Goal: Obtain resource: Obtain resource

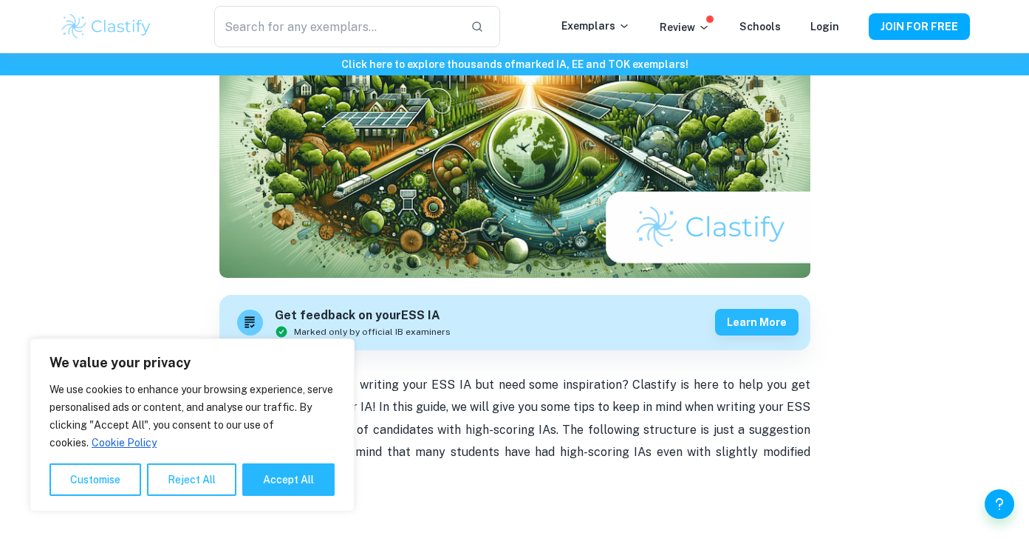
scroll to position [245, 0]
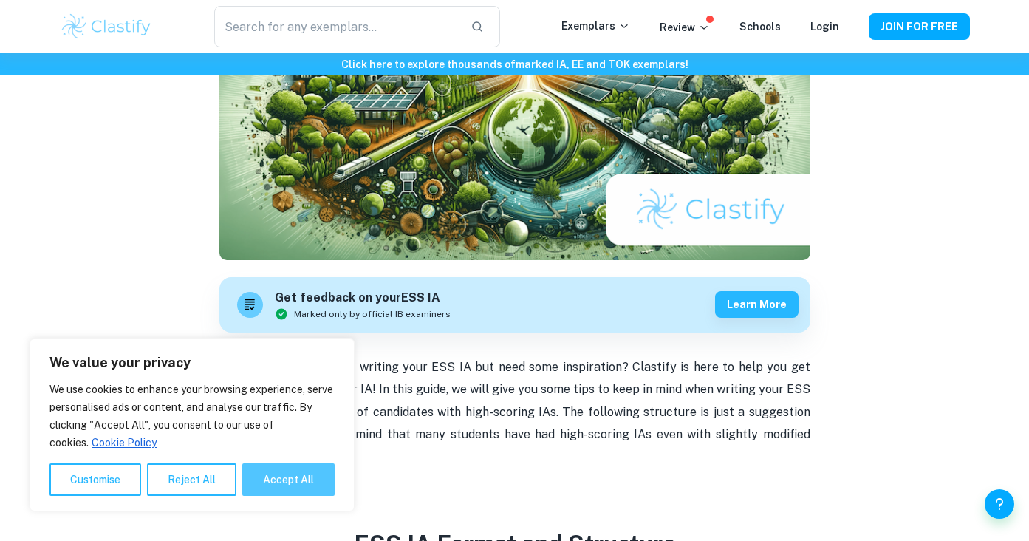
click at [290, 488] on button "Accept All" at bounding box center [288, 479] width 92 height 32
checkbox input "true"
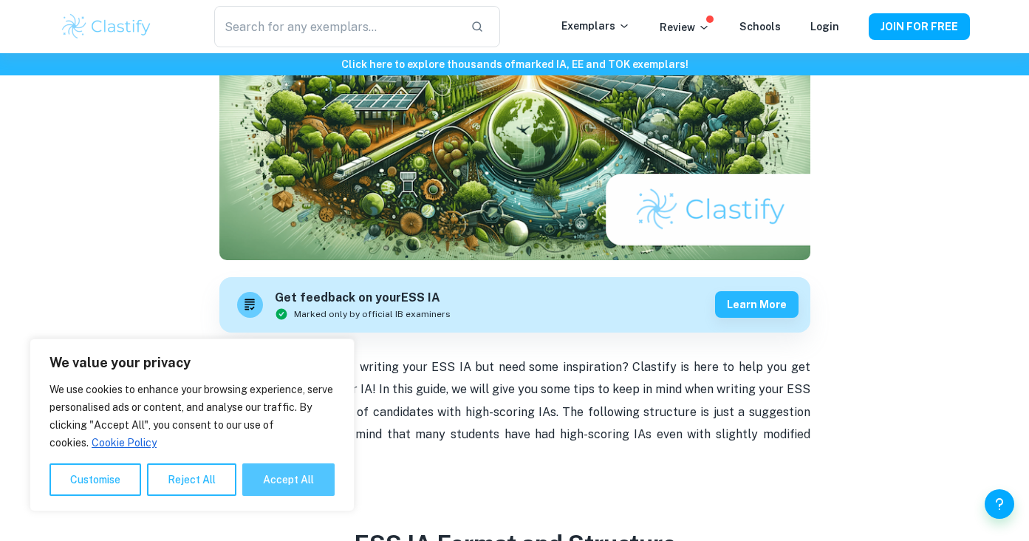
checkbox input "true"
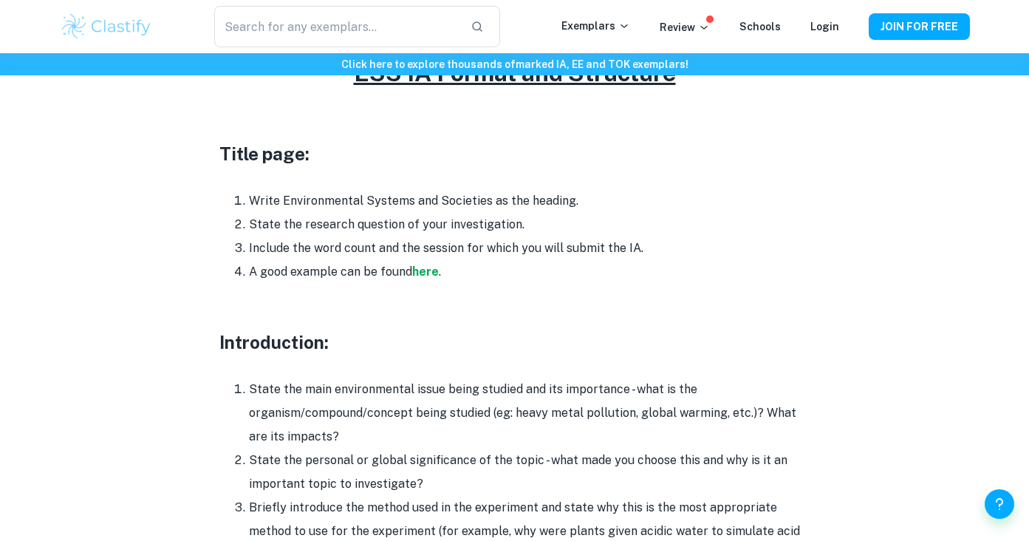
scroll to position [719, 0]
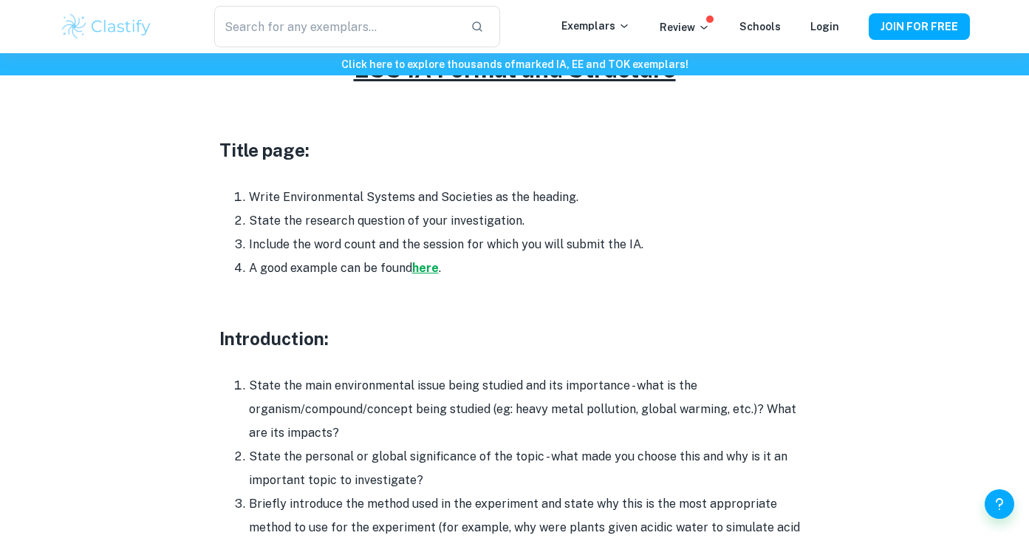
click at [430, 261] on strong "here" at bounding box center [425, 268] width 27 height 14
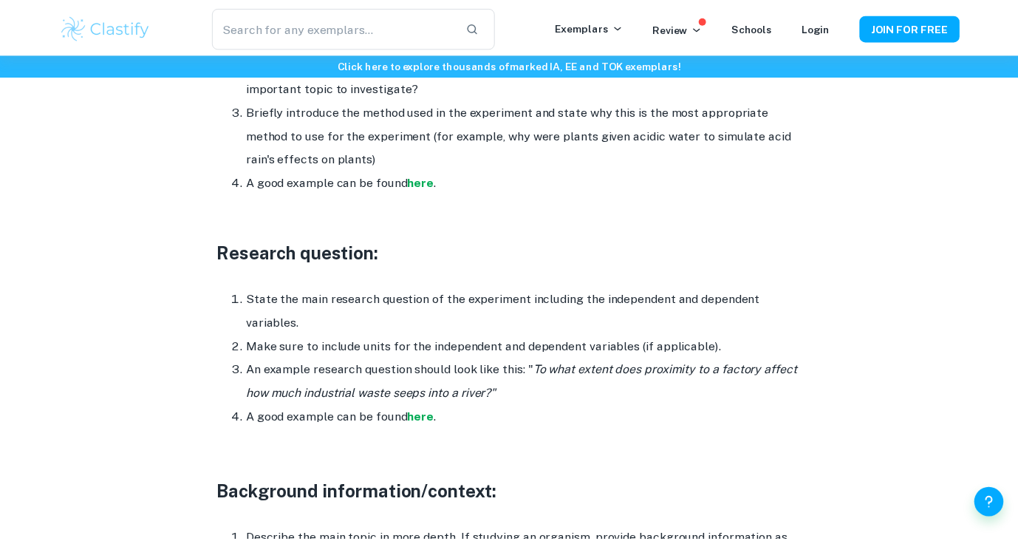
scroll to position [1131, 0]
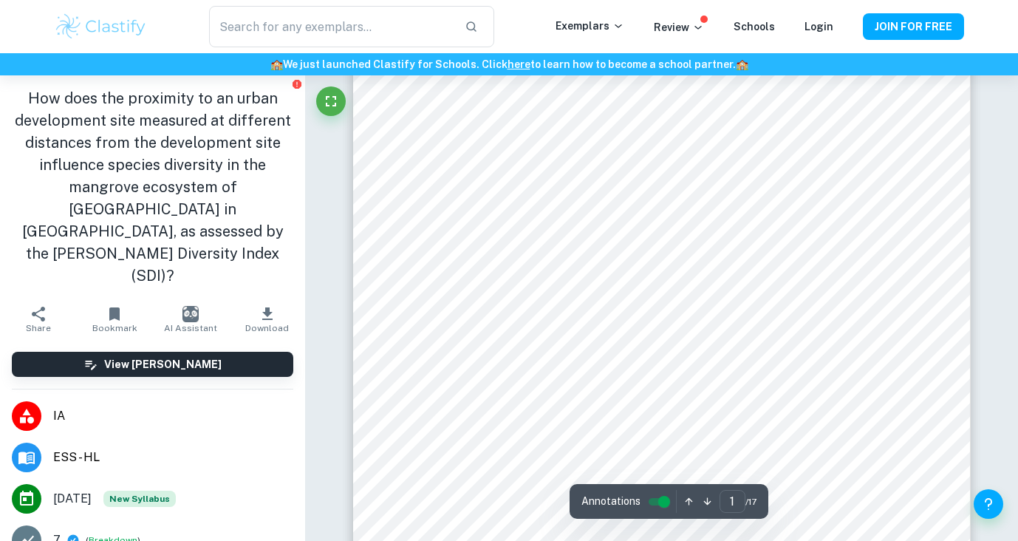
scroll to position [218, 0]
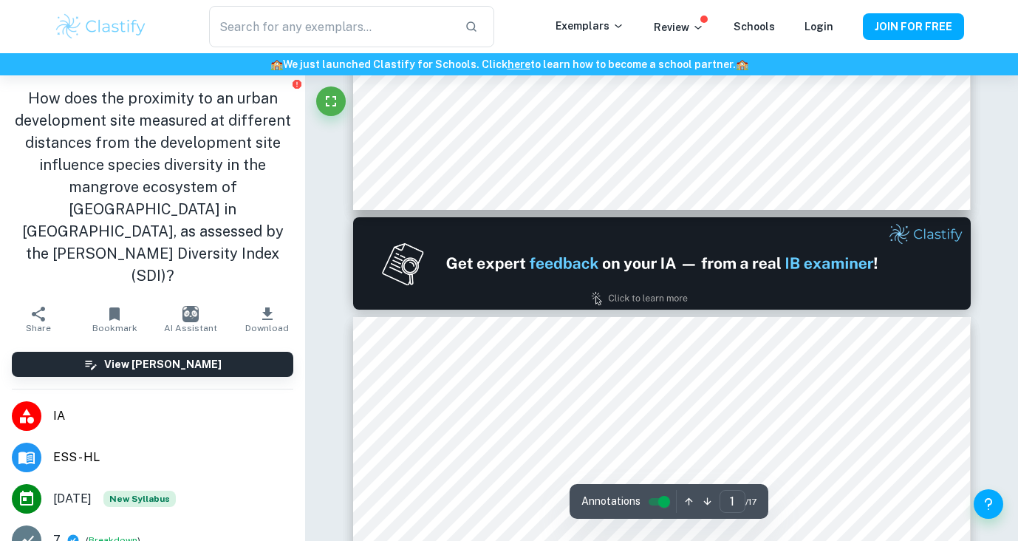
type input "2"
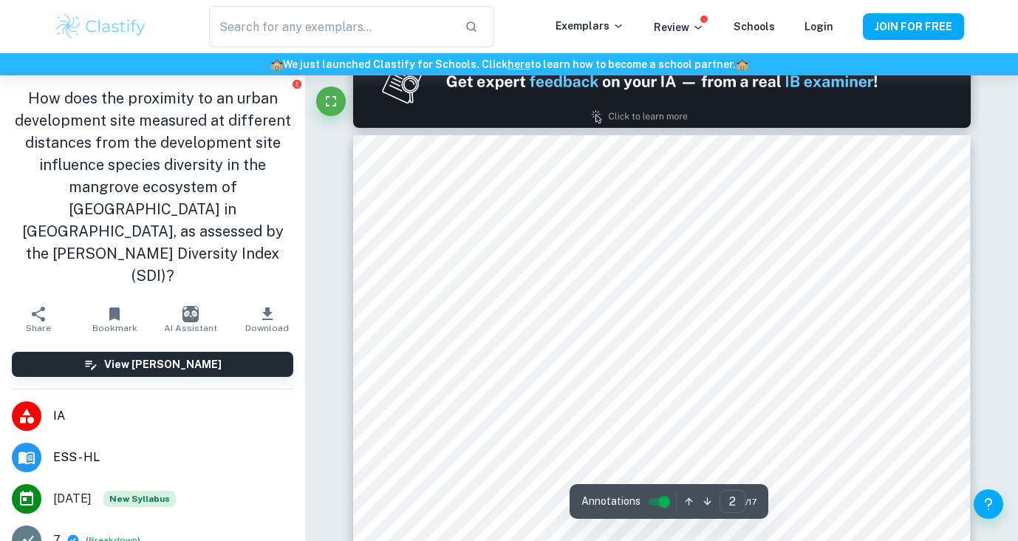
scroll to position [863, 0]
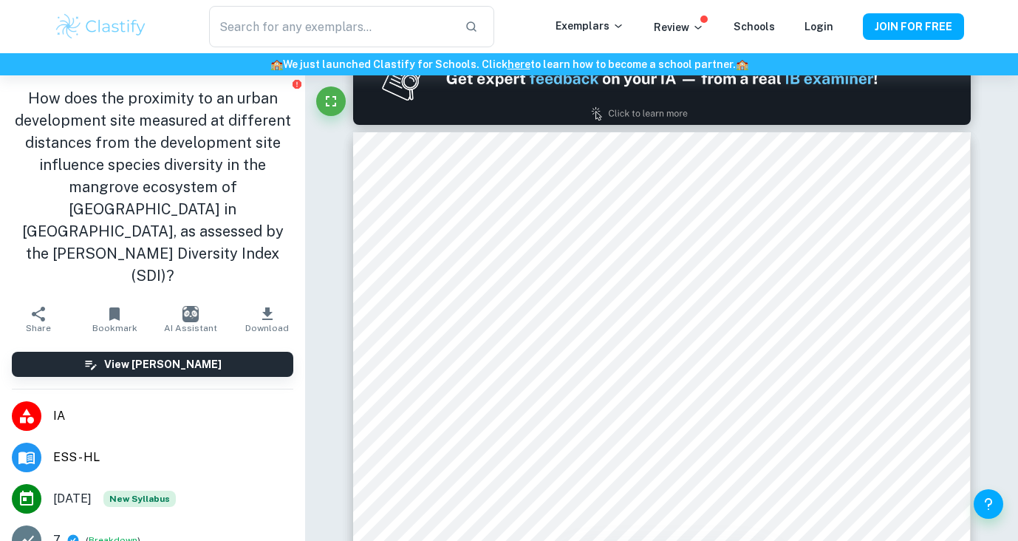
click at [263, 305] on icon "button" at bounding box center [267, 314] width 18 height 18
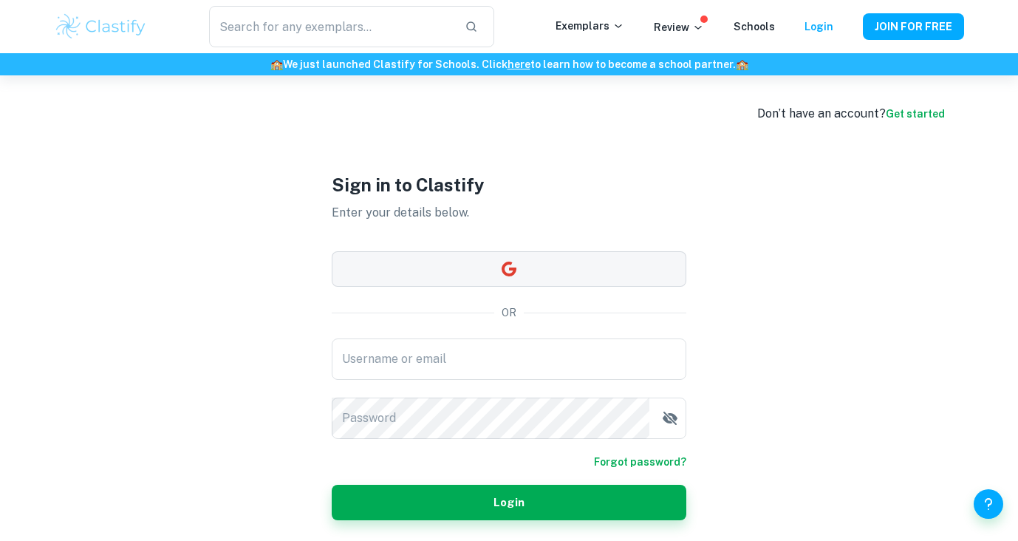
click at [422, 275] on button "button" at bounding box center [509, 268] width 354 height 35
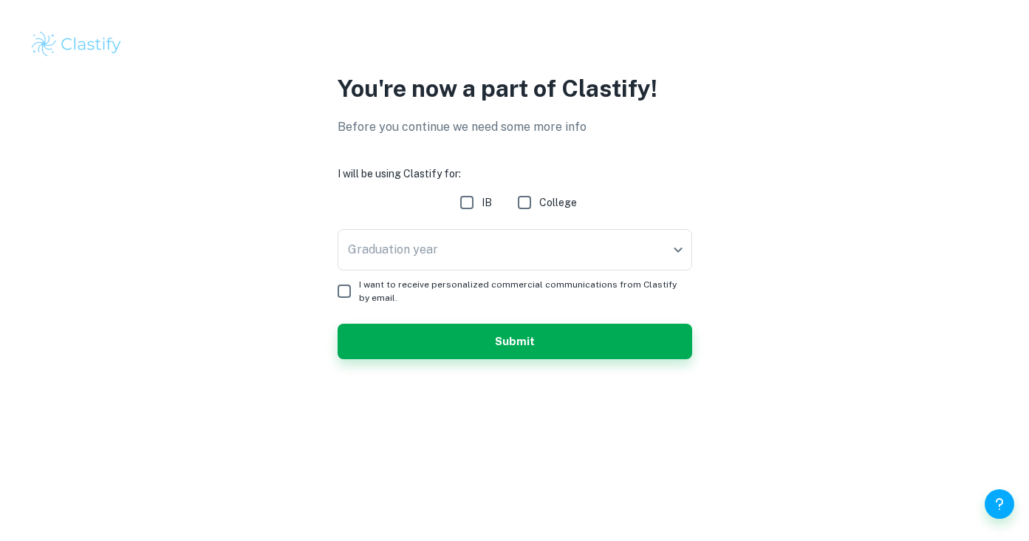
click at [471, 198] on input "IB" at bounding box center [467, 203] width 30 height 30
checkbox input "true"
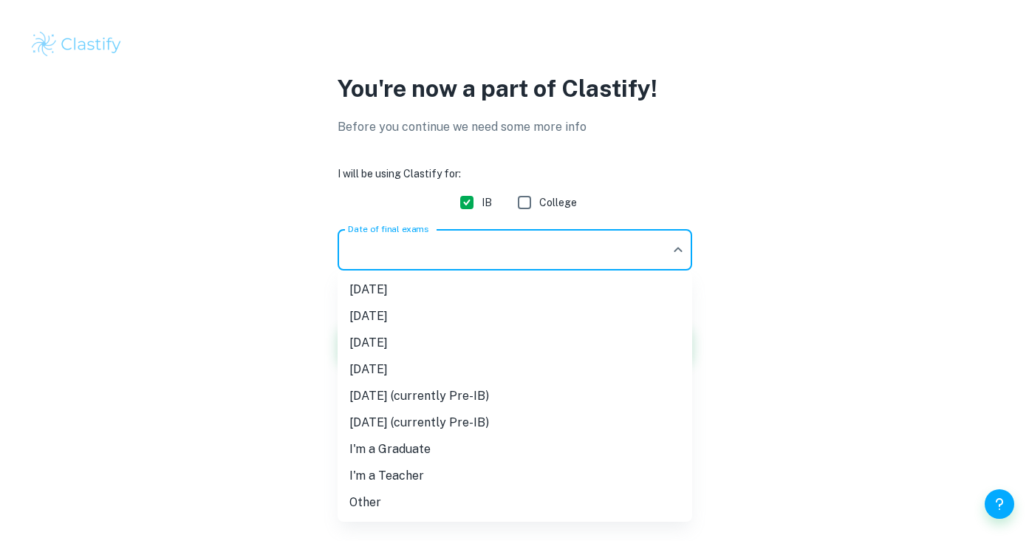
click at [484, 242] on body "We value your privacy We use cookies to enhance your browsing experience, serve…" at bounding box center [514, 270] width 1029 height 541
click at [440, 347] on li "[DATE]" at bounding box center [515, 342] width 354 height 27
type input "M26"
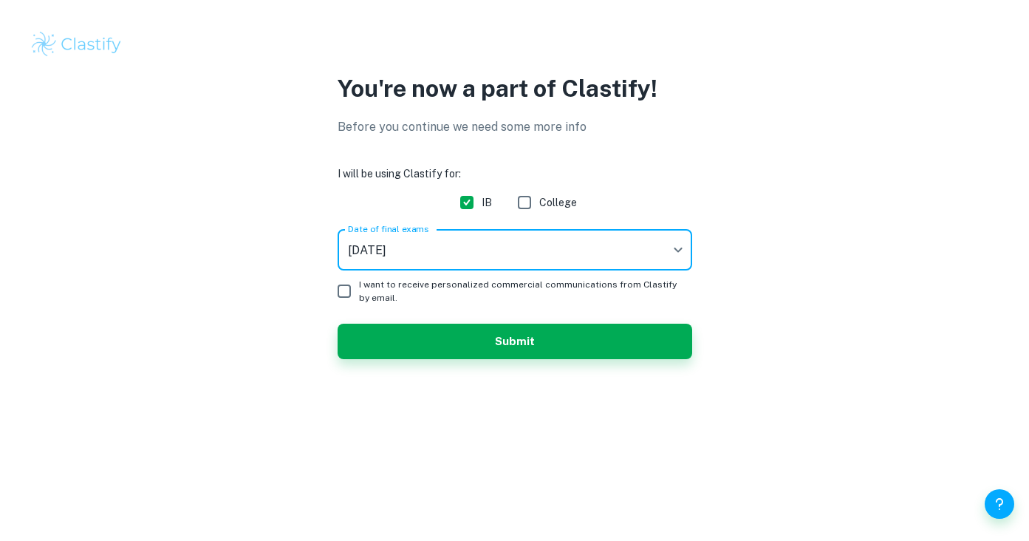
click at [401, 295] on span "I want to receive personalized commercial communications from Clastify by email." at bounding box center [519, 291] width 321 height 27
click at [359, 295] on input "I want to receive personalized commercial communications from Clastify by email." at bounding box center [344, 291] width 30 height 30
checkbox input "true"
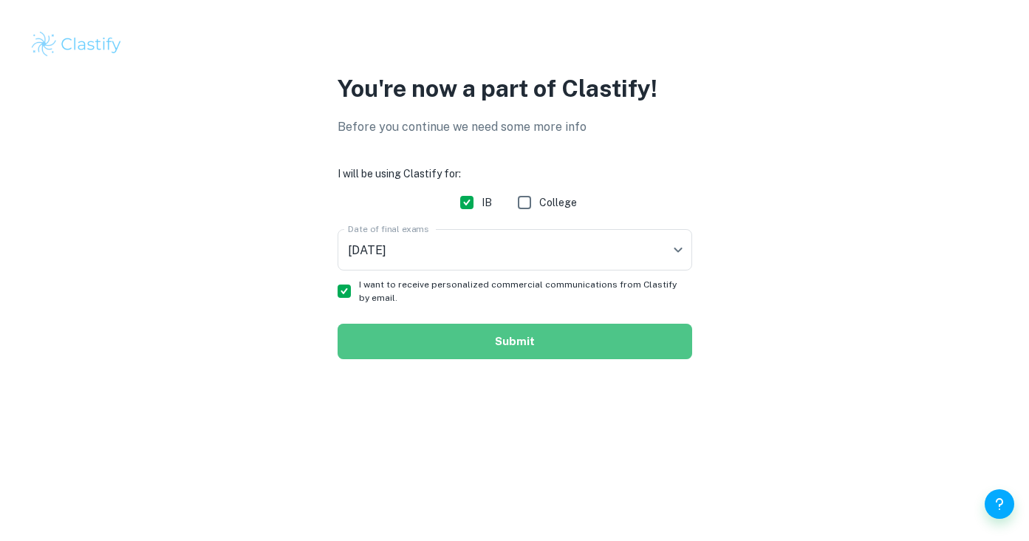
click at [433, 329] on button "Submit" at bounding box center [515, 340] width 354 height 35
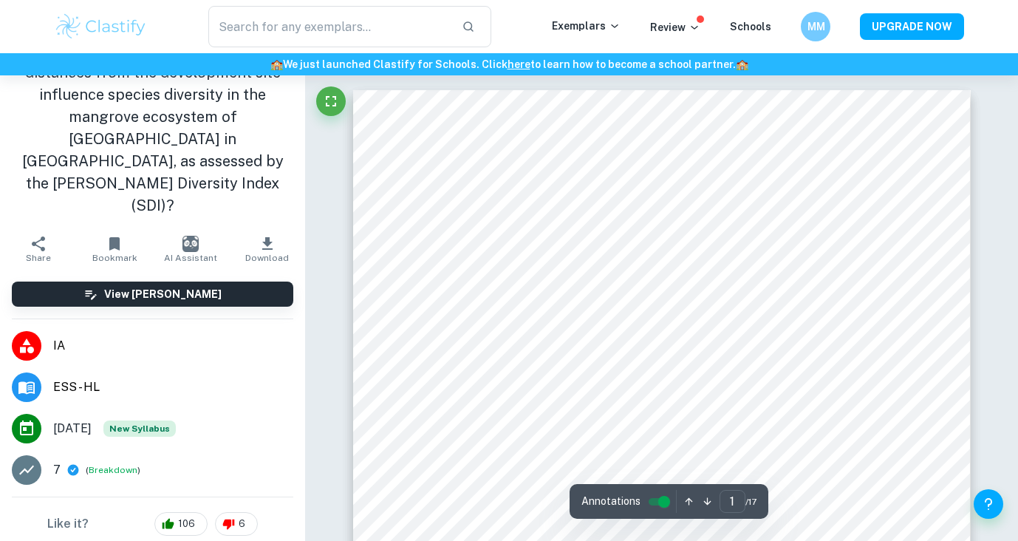
scroll to position [49, 0]
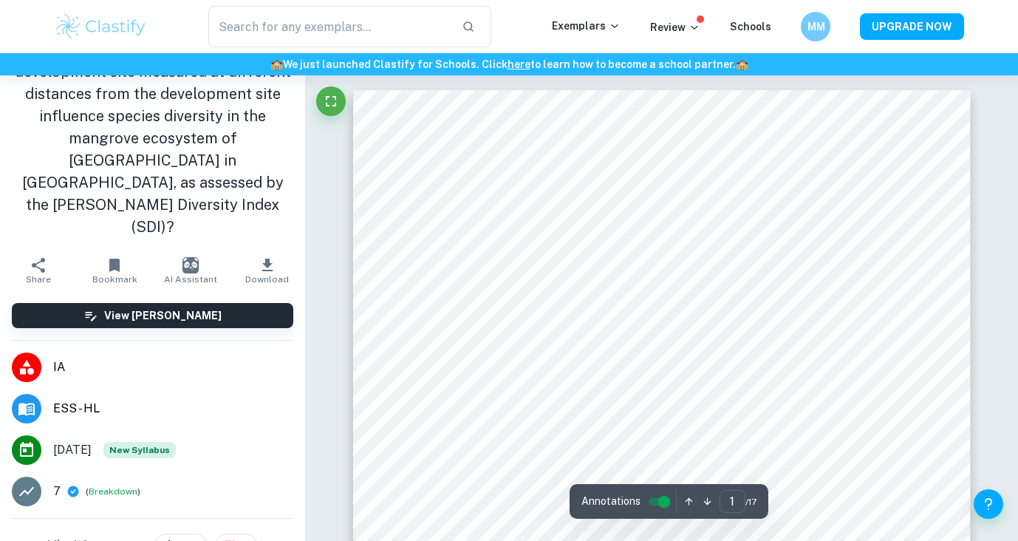
click at [261, 256] on icon "button" at bounding box center [267, 265] width 18 height 18
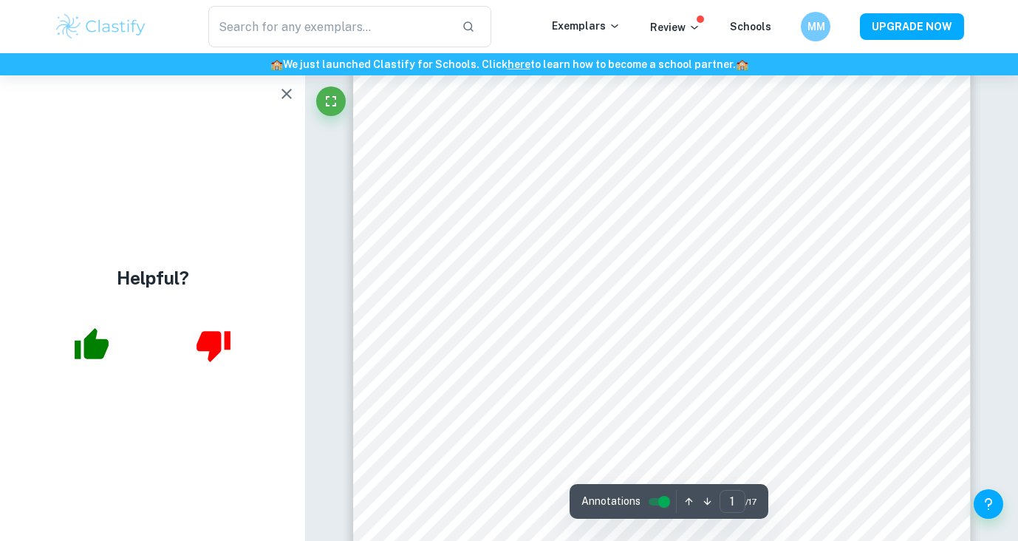
scroll to position [249, 0]
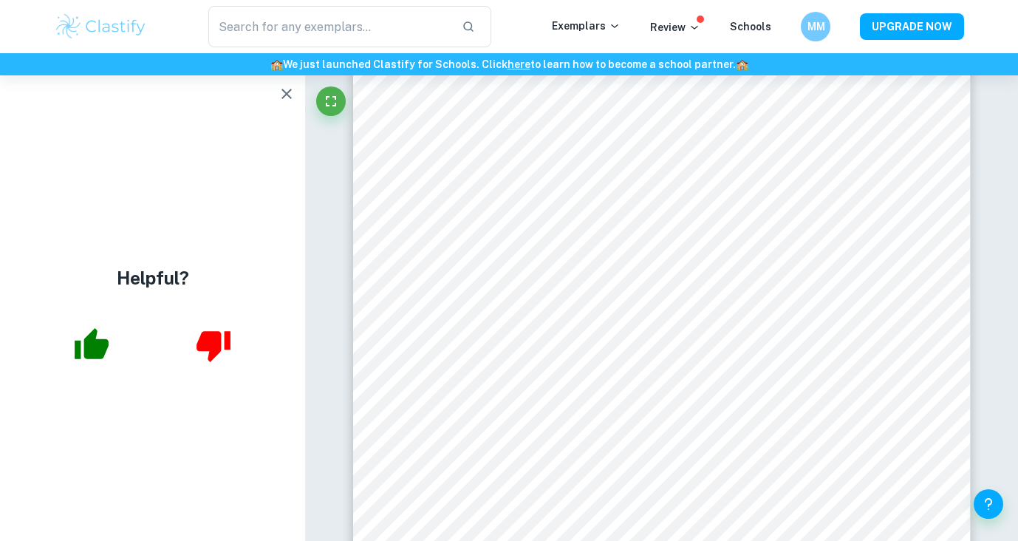
click at [290, 93] on icon "button" at bounding box center [287, 94] width 18 height 18
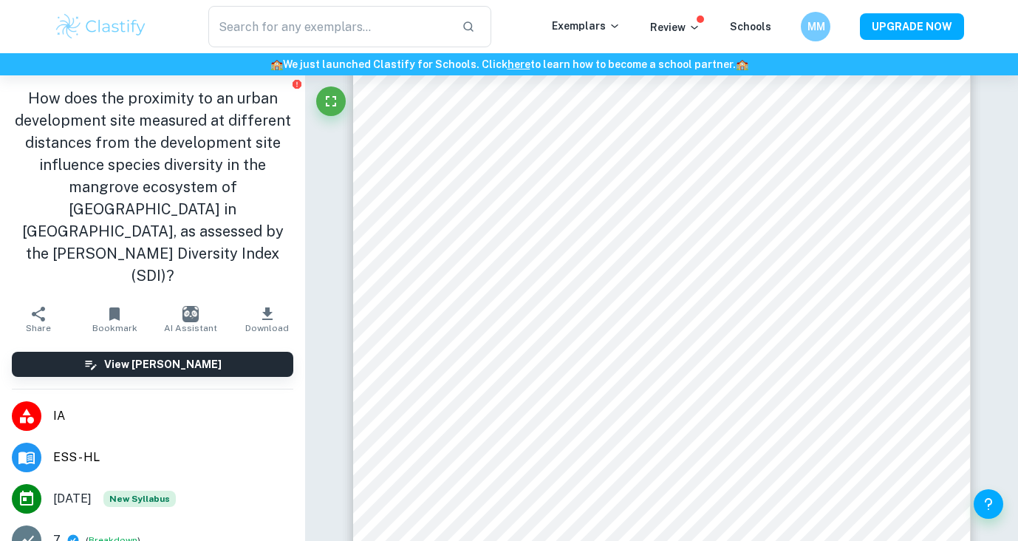
click at [258, 305] on icon "button" at bounding box center [267, 314] width 18 height 18
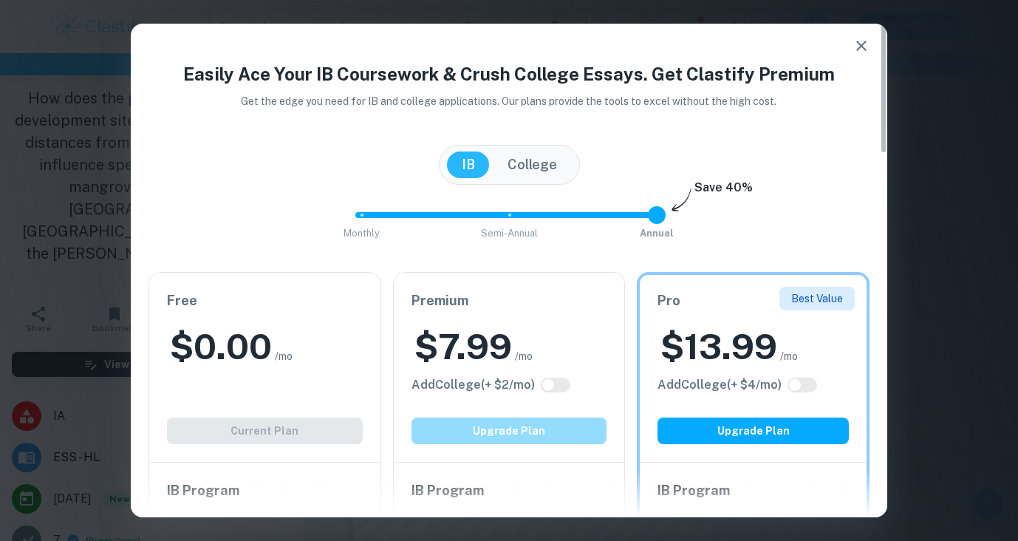
click at [476, 428] on button "Upgrade Plan" at bounding box center [509, 430] width 196 height 27
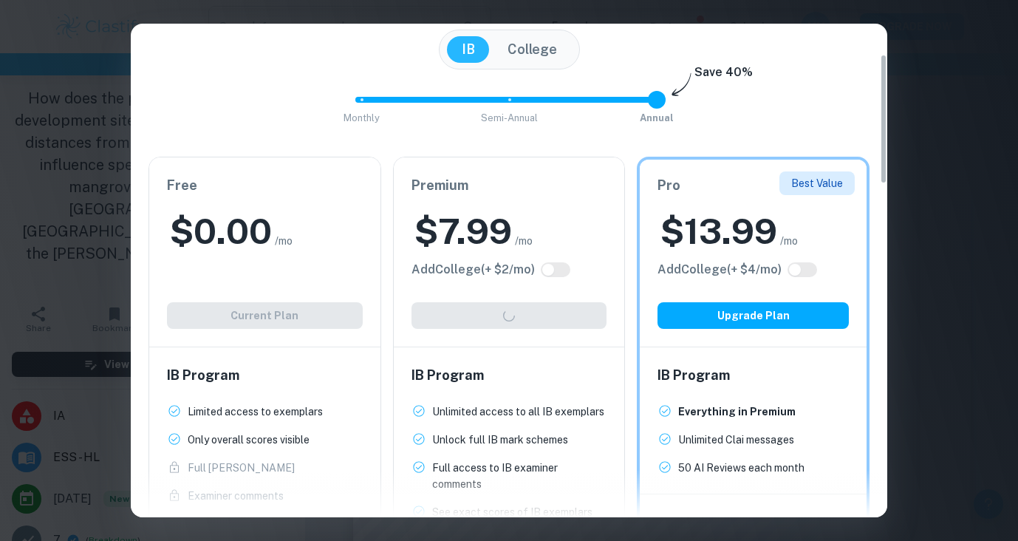
scroll to position [0, 0]
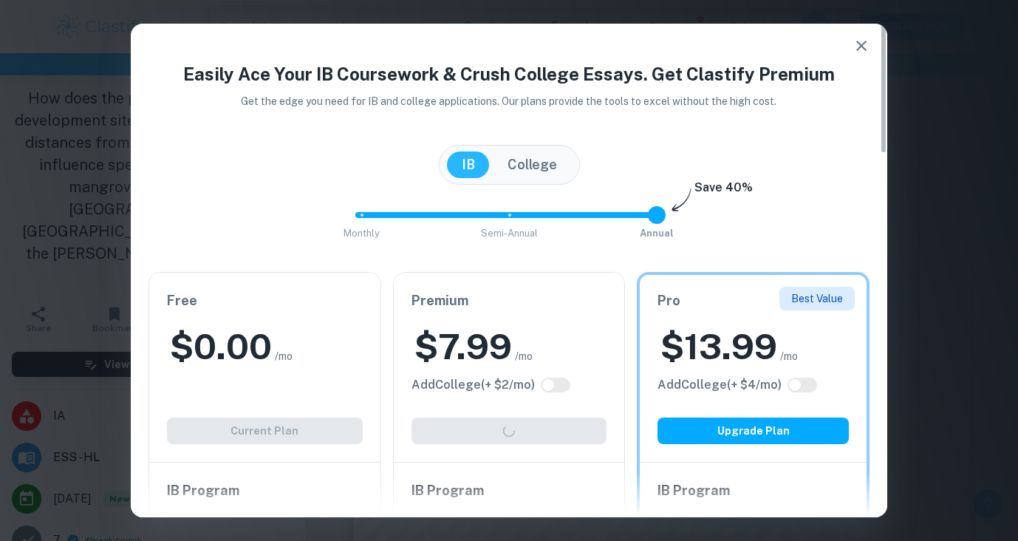
click at [868, 44] on icon "button" at bounding box center [861, 46] width 18 height 18
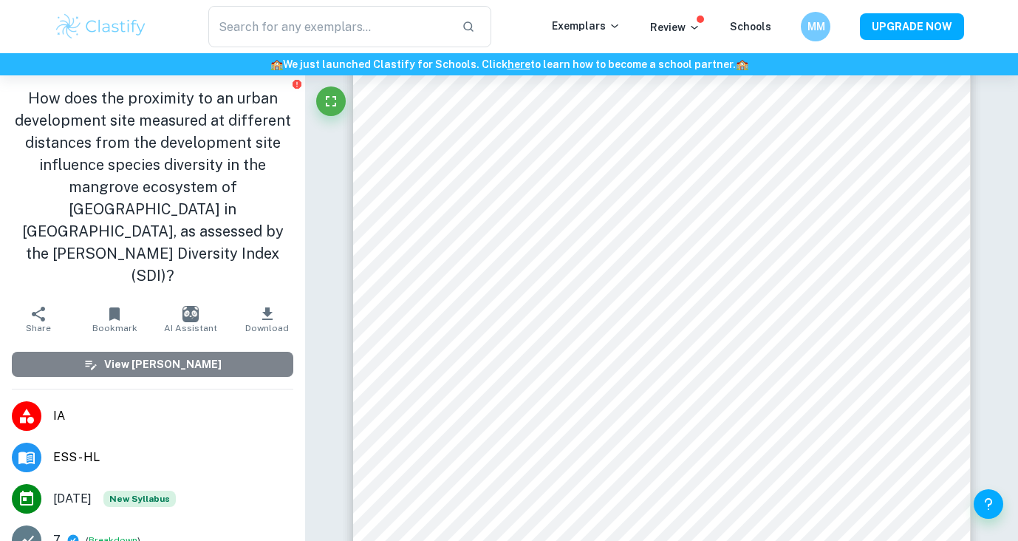
click at [205, 352] on button "View [PERSON_NAME]" at bounding box center [152, 364] width 281 height 25
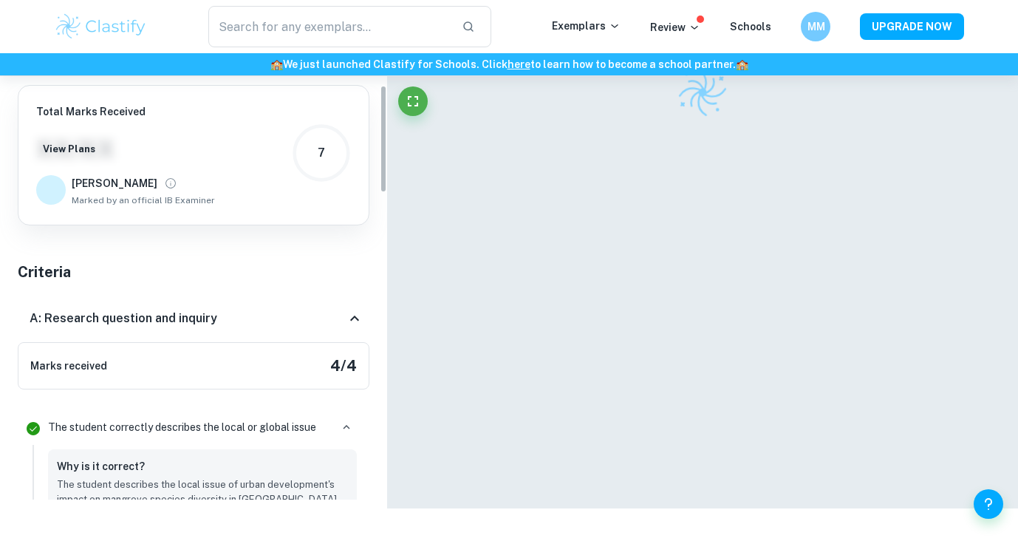
scroll to position [75, 0]
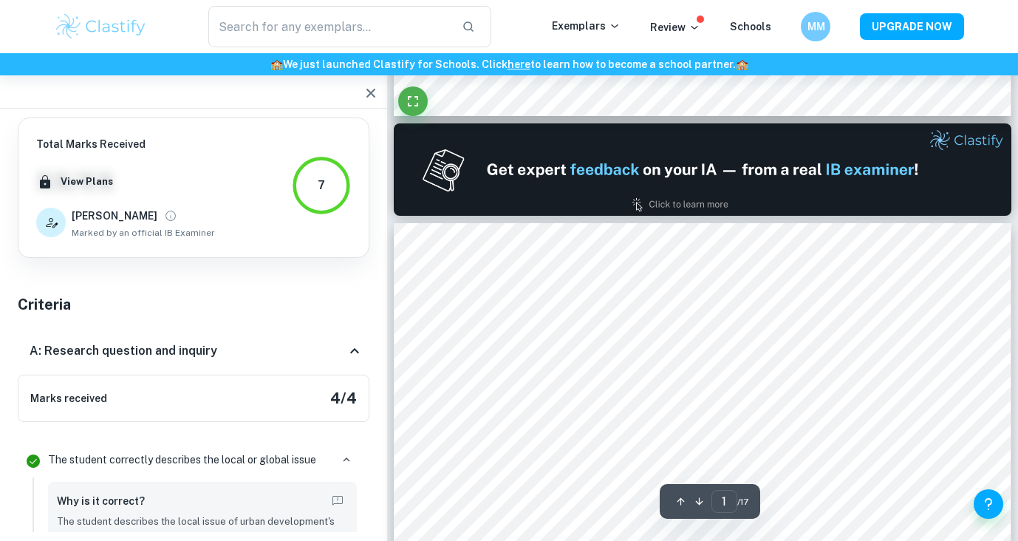
type input "2"
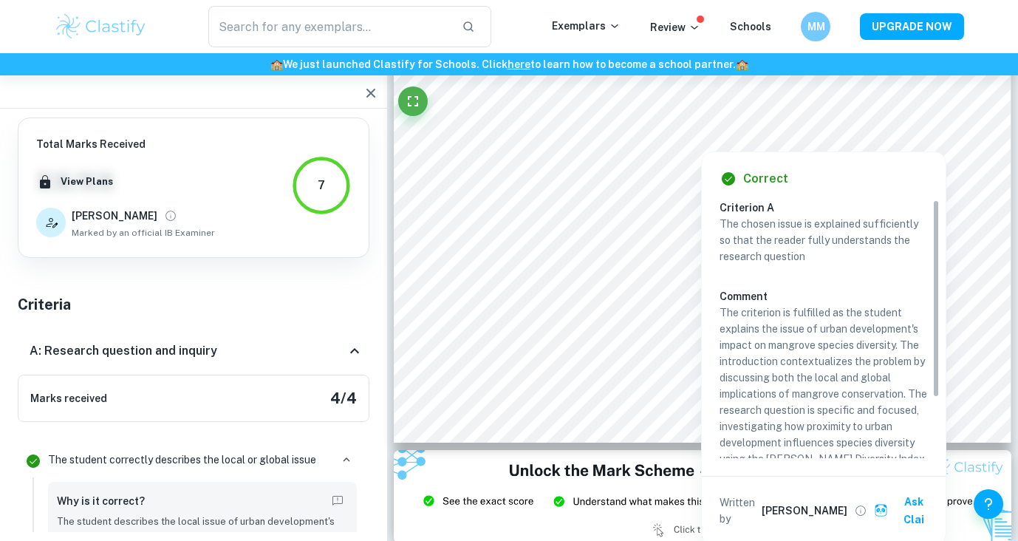
scroll to position [1359, 0]
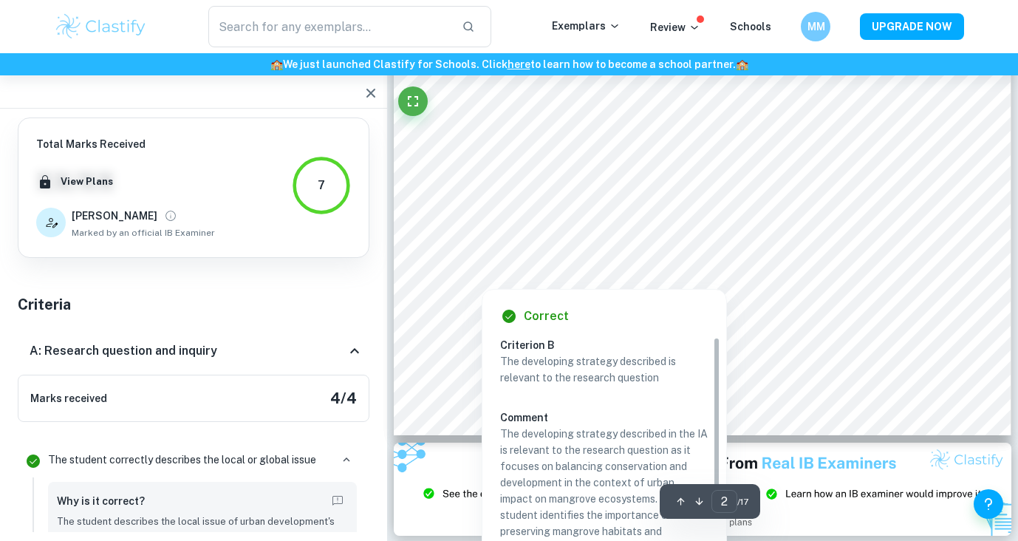
click at [522, 263] on div at bounding box center [702, 264] width 544 height 16
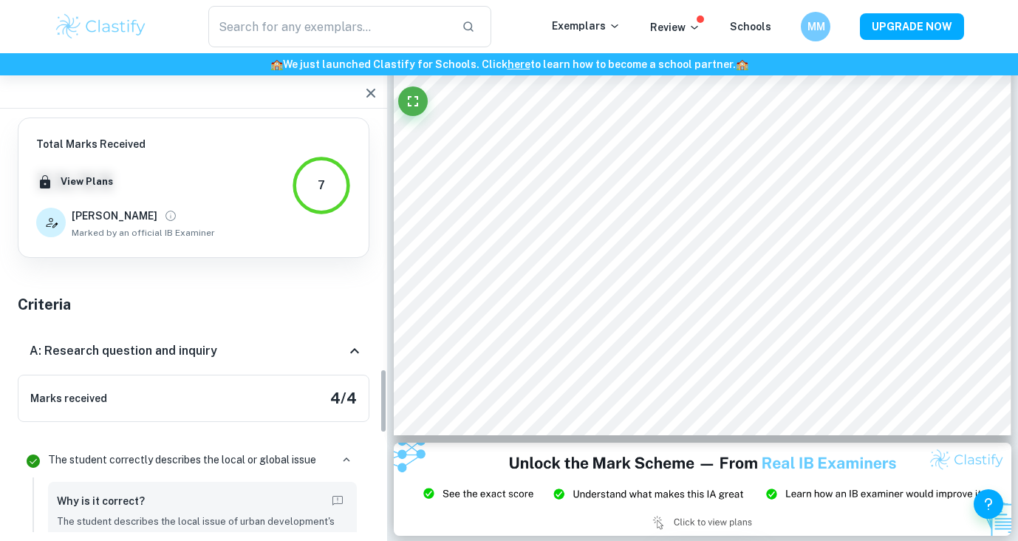
scroll to position [1610, 0]
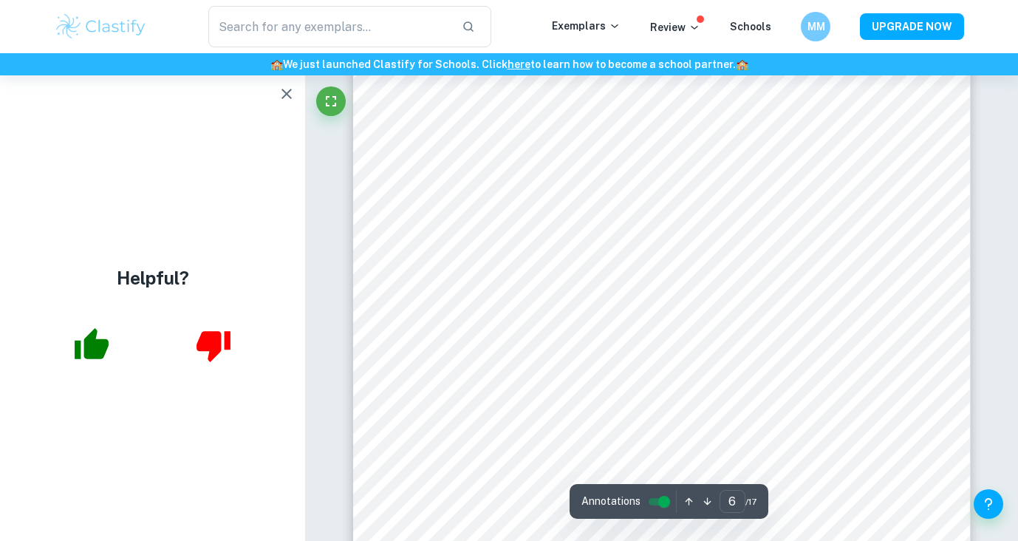
scroll to position [4269, 0]
type input "11"
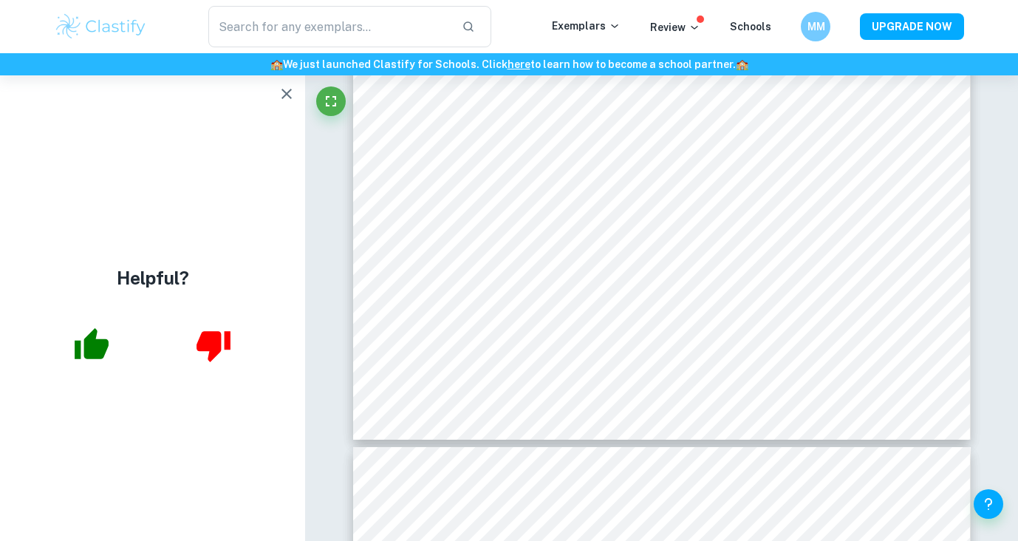
scroll to position [8810, 0]
